Goal: Information Seeking & Learning: Check status

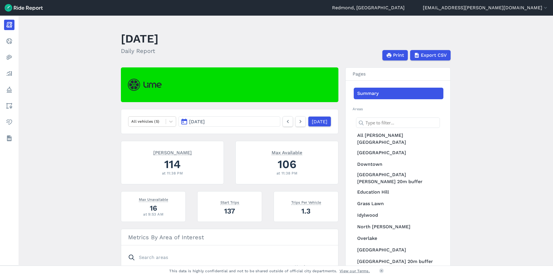
click at [236, 123] on button "[DATE]" at bounding box center [230, 121] width 102 height 10
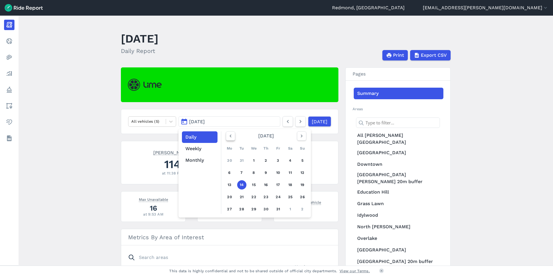
click at [230, 136] on use "button" at bounding box center [231, 136] width 2 height 3
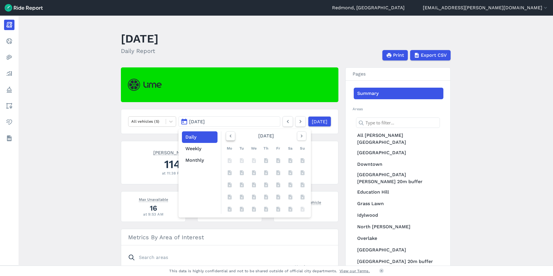
click at [230, 136] on use "button" at bounding box center [231, 136] width 2 height 3
click at [197, 161] on button "Monthly" at bounding box center [200, 161] width 36 height 12
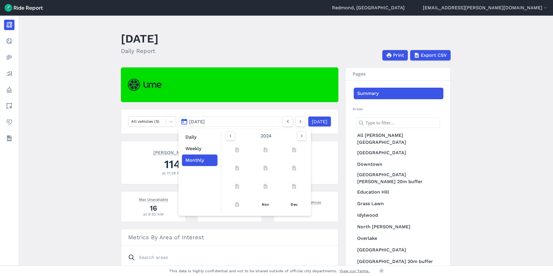
click at [67, 89] on main "[DATE] Daily Report Print Export CSV All vehicles (5) [DATE] Daily Weekly Month…" at bounding box center [286, 141] width 535 height 250
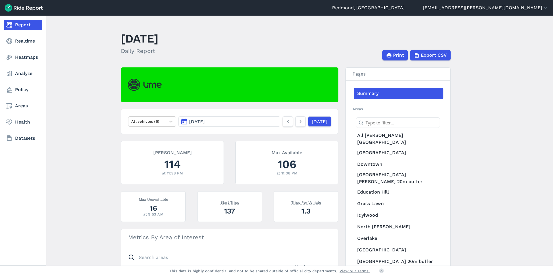
click at [21, 26] on link "Report" at bounding box center [23, 25] width 38 height 10
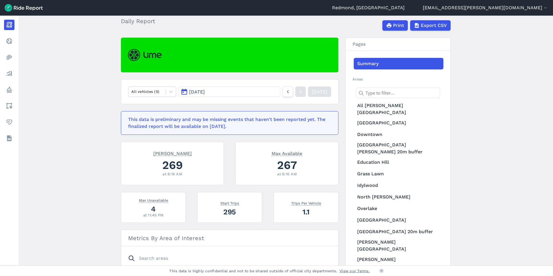
scroll to position [58, 0]
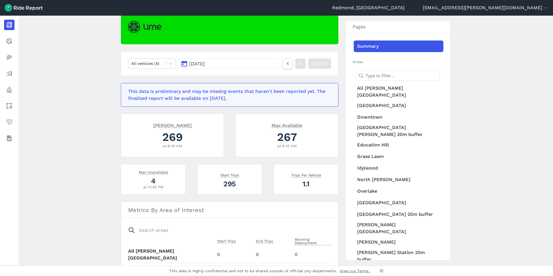
click at [250, 64] on button "[DATE]" at bounding box center [230, 63] width 102 height 10
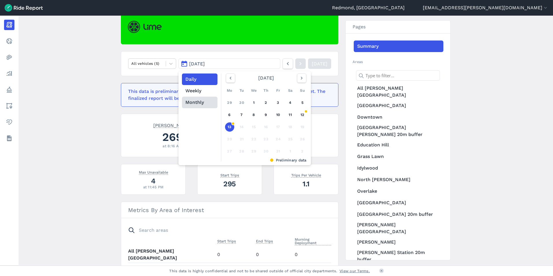
click at [197, 103] on button "Monthly" at bounding box center [200, 103] width 36 height 12
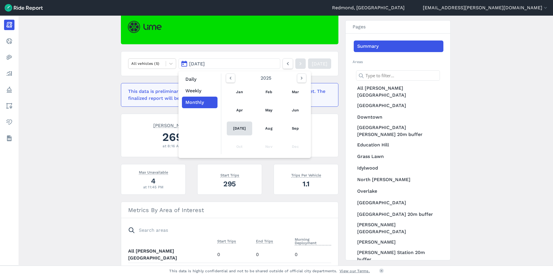
click at [237, 127] on link "[DATE]" at bounding box center [239, 129] width 25 height 14
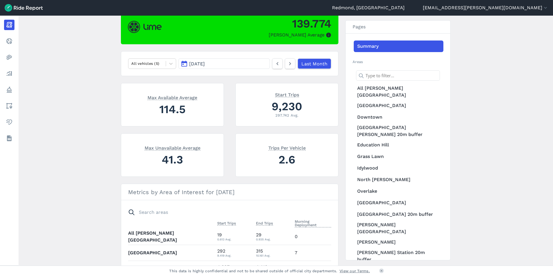
click at [239, 58] on nav "All vehicles (5) [DATE] Last Month" at bounding box center [230, 63] width 218 height 25
click at [238, 61] on button "[DATE]" at bounding box center [224, 63] width 91 height 10
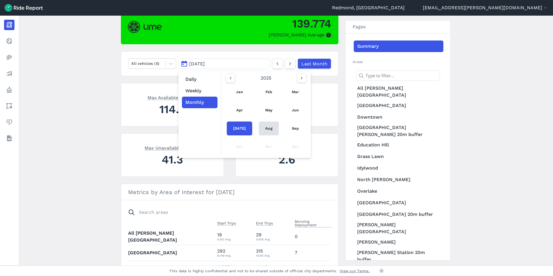
click at [267, 129] on link "Aug" at bounding box center [269, 129] width 20 height 14
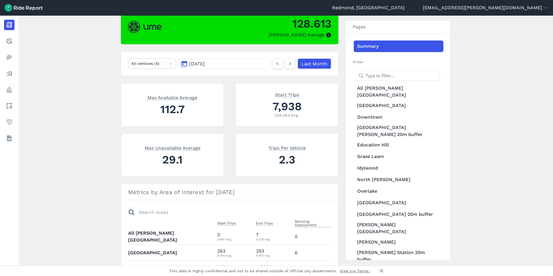
click at [227, 61] on button "[DATE]" at bounding box center [224, 63] width 91 height 10
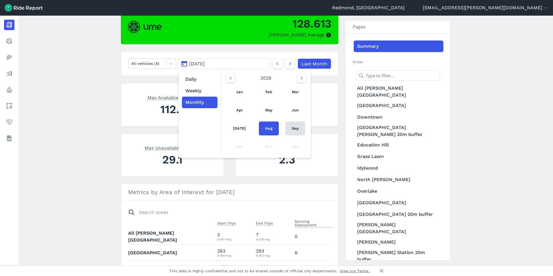
click at [295, 126] on link "Sep" at bounding box center [296, 129] width 20 height 14
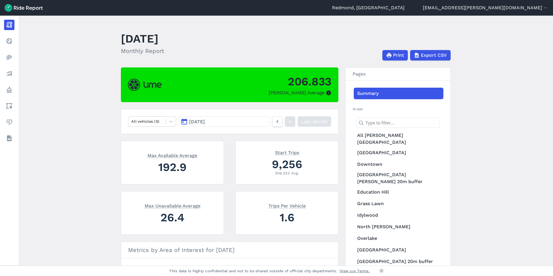
click at [245, 123] on button "[DATE]" at bounding box center [224, 121] width 91 height 10
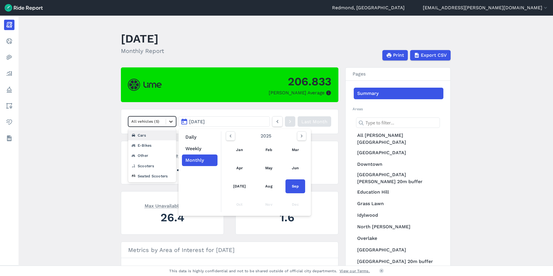
click at [172, 121] on icon at bounding box center [171, 122] width 6 height 6
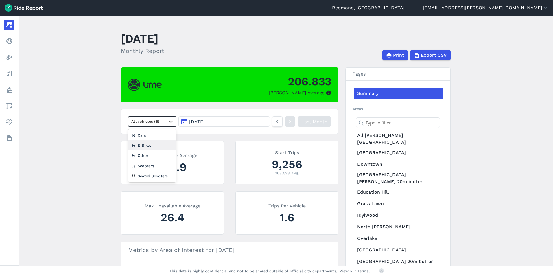
click at [157, 148] on div "E-Bikes" at bounding box center [152, 145] width 48 height 10
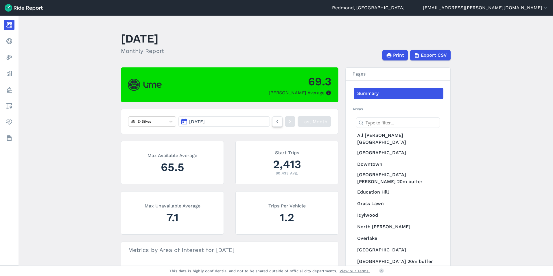
click at [276, 121] on icon at bounding box center [277, 121] width 6 height 7
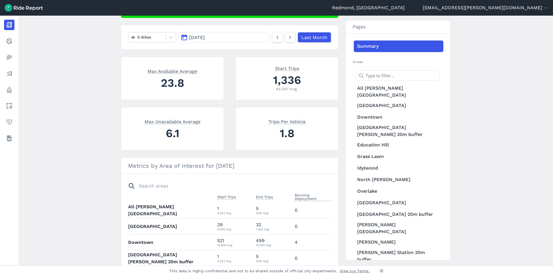
scroll to position [87, 0]
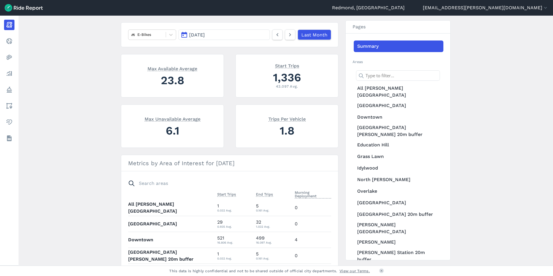
click at [261, 35] on button "[DATE]" at bounding box center [224, 35] width 91 height 10
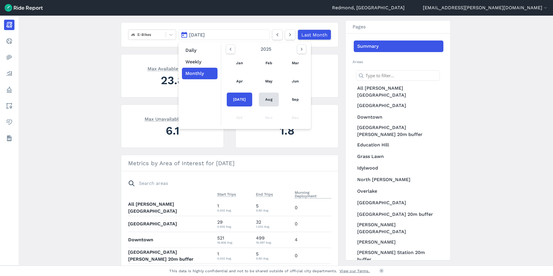
click at [263, 99] on link "Aug" at bounding box center [269, 100] width 20 height 14
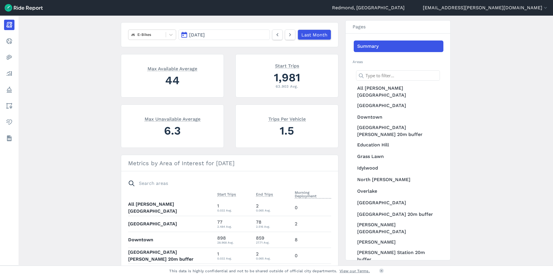
click at [225, 35] on button "[DATE]" at bounding box center [224, 35] width 91 height 10
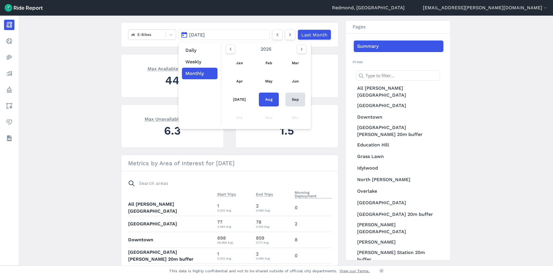
click at [294, 99] on link "Sep" at bounding box center [296, 100] width 20 height 14
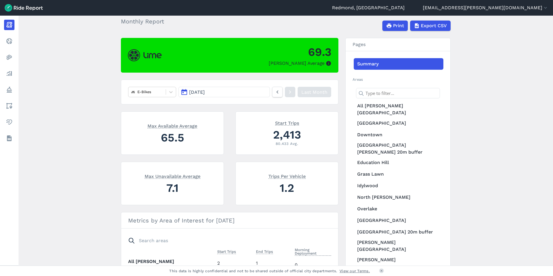
scroll to position [29, 0]
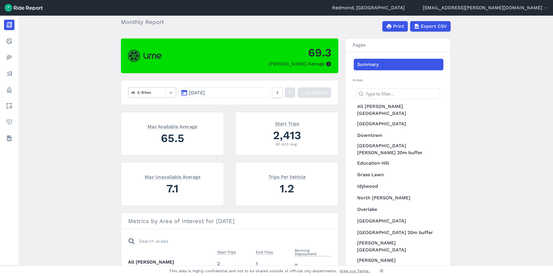
click at [171, 91] on icon at bounding box center [171, 93] width 6 height 6
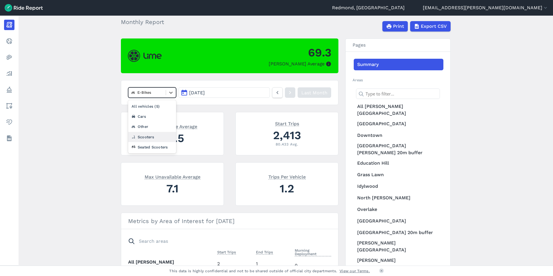
click at [153, 137] on div "Scooters" at bounding box center [152, 137] width 48 height 10
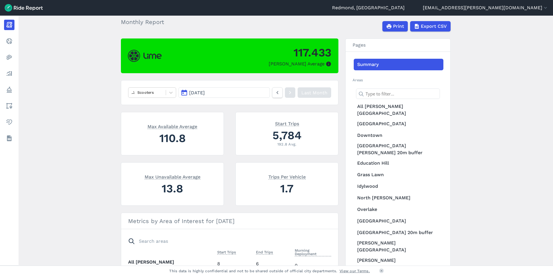
click at [226, 92] on button "[DATE]" at bounding box center [224, 92] width 91 height 10
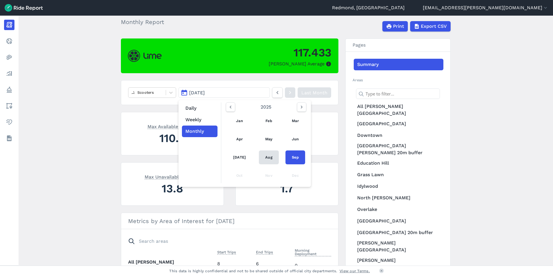
click at [265, 156] on link "Aug" at bounding box center [269, 158] width 20 height 14
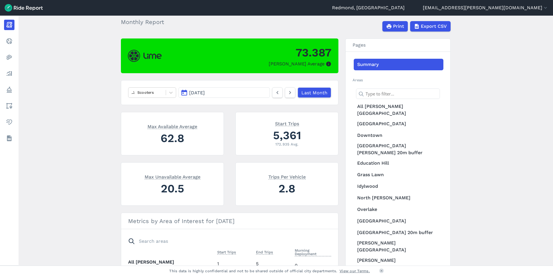
drag, startPoint x: 242, startPoint y: 92, endPoint x: 237, endPoint y: 93, distance: 4.5
click at [241, 92] on button "[DATE]" at bounding box center [224, 92] width 91 height 10
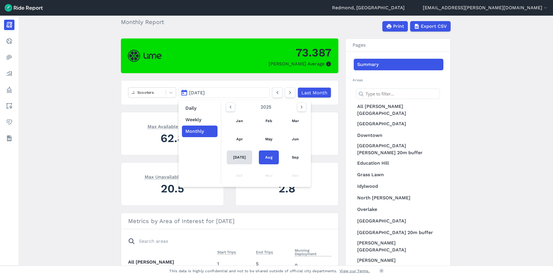
click at [238, 159] on link "[DATE]" at bounding box center [239, 158] width 25 height 14
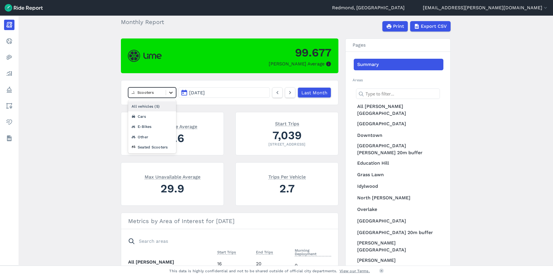
click at [170, 91] on icon at bounding box center [171, 93] width 6 height 6
click at [156, 146] on div "Seated Scooters" at bounding box center [152, 147] width 48 height 10
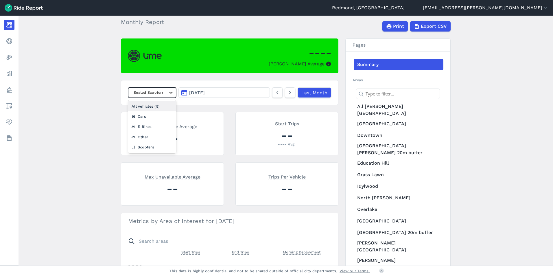
click at [169, 91] on icon at bounding box center [171, 93] width 6 height 6
click at [159, 139] on div "Other" at bounding box center [152, 137] width 48 height 10
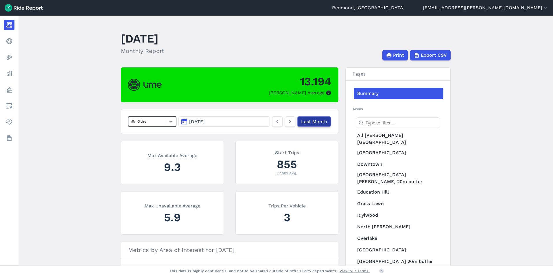
click at [311, 120] on link "Last Month" at bounding box center [315, 121] width 34 height 10
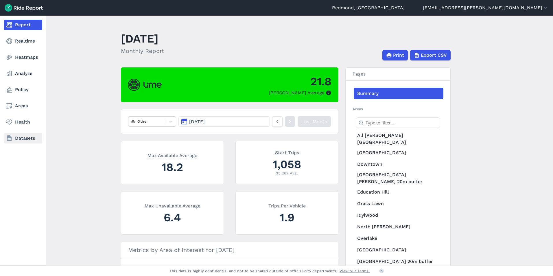
click at [16, 139] on link "Datasets" at bounding box center [23, 138] width 38 height 10
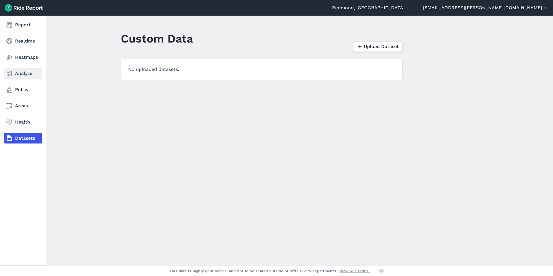
click at [28, 74] on link "Analyze" at bounding box center [23, 73] width 38 height 10
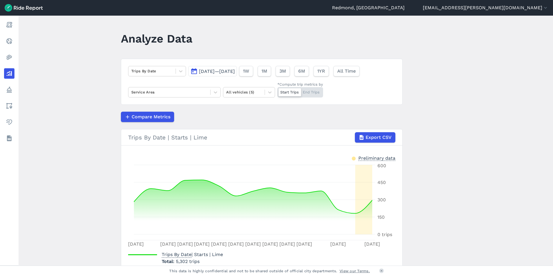
click at [226, 71] on span "[DATE]—[DATE]" at bounding box center [217, 72] width 36 height 6
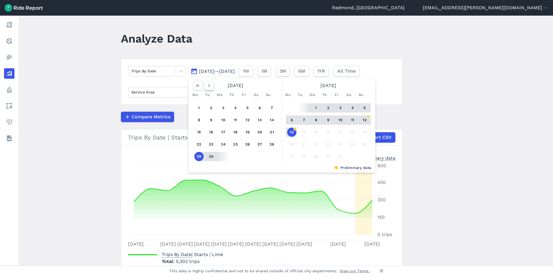
click at [208, 86] on use "button" at bounding box center [209, 85] width 2 height 3
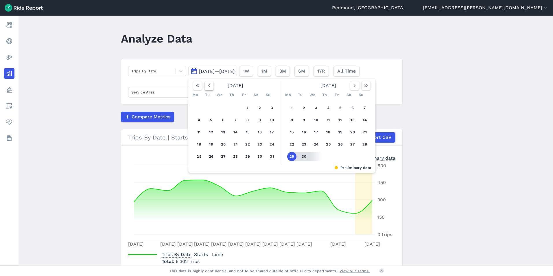
click at [208, 86] on use "button" at bounding box center [209, 85] width 2 height 3
click at [211, 108] on button "1" at bounding box center [211, 107] width 9 height 9
click at [352, 85] on icon "button" at bounding box center [355, 86] width 6 height 6
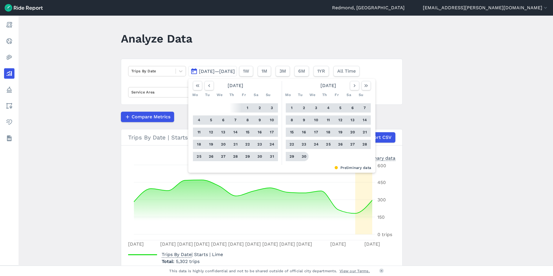
click at [301, 155] on button "30" at bounding box center [304, 156] width 9 height 9
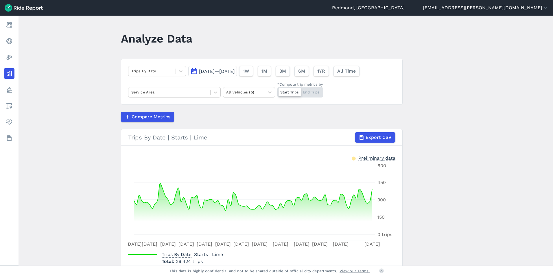
click at [235, 71] on span "[DATE]—[DATE]" at bounding box center [217, 72] width 36 height 6
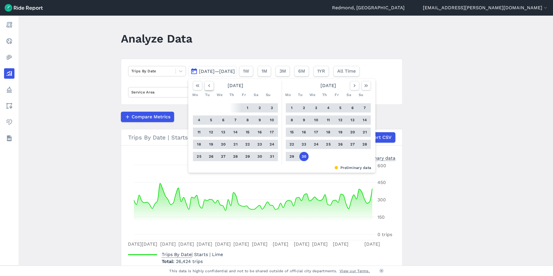
click at [207, 84] on icon "button" at bounding box center [209, 86] width 6 height 6
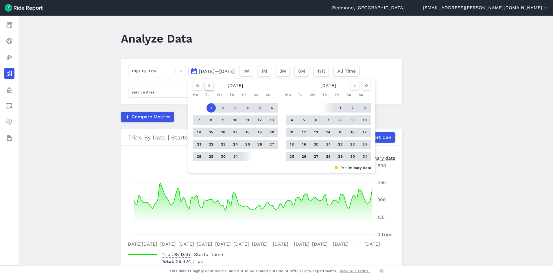
click at [207, 84] on icon "button" at bounding box center [209, 86] width 6 height 6
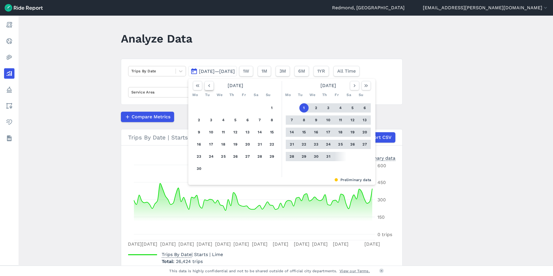
click at [207, 84] on icon "button" at bounding box center [209, 86] width 6 height 6
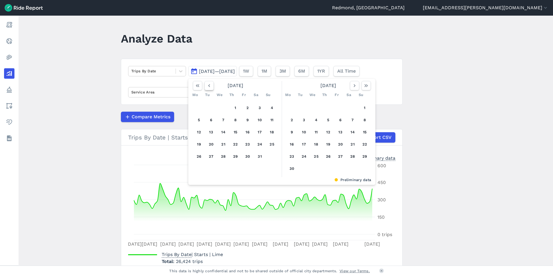
click at [207, 84] on icon "button" at bounding box center [209, 86] width 6 height 6
click at [209, 105] on button "1" at bounding box center [211, 107] width 9 height 9
click at [352, 85] on icon "button" at bounding box center [355, 86] width 6 height 6
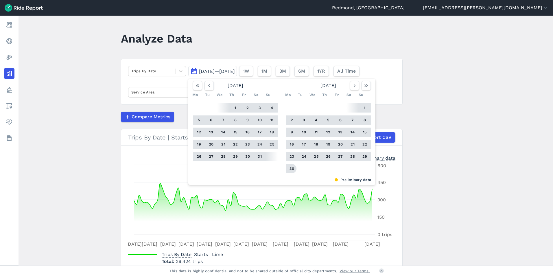
click at [291, 167] on button "30" at bounding box center [291, 168] width 9 height 9
